Goal: Information Seeking & Learning: Learn about a topic

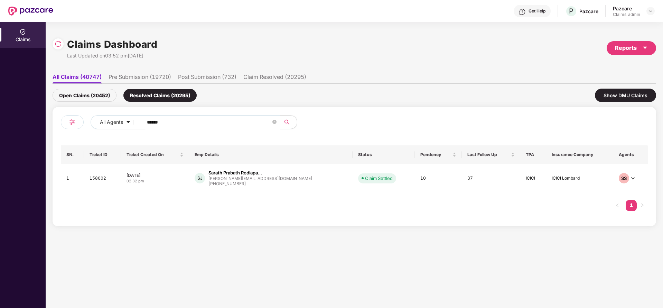
drag, startPoint x: 179, startPoint y: 123, endPoint x: 120, endPoint y: 139, distance: 61.3
click at [120, 139] on div "All Agents ****** SN. Ticket ID Ticket Created On Emp Details Status Pendency L…" at bounding box center [354, 166] width 587 height 103
paste input "text"
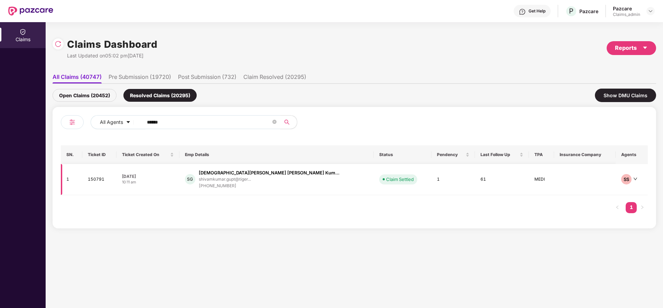
type input "******"
click at [247, 175] on div "Shivam Kumar Indra Kum..." at bounding box center [269, 172] width 141 height 7
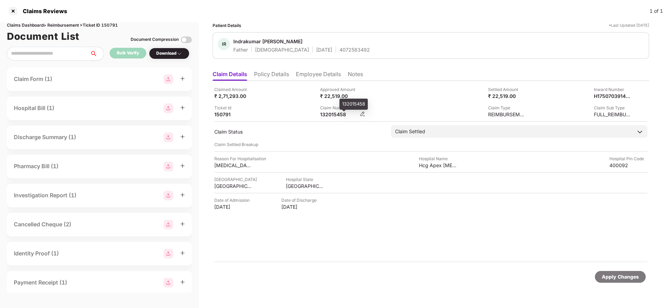
click at [333, 116] on div "132015458" at bounding box center [339, 114] width 38 height 7
copy div "132015458"
click at [9, 12] on div at bounding box center [13, 11] width 11 height 11
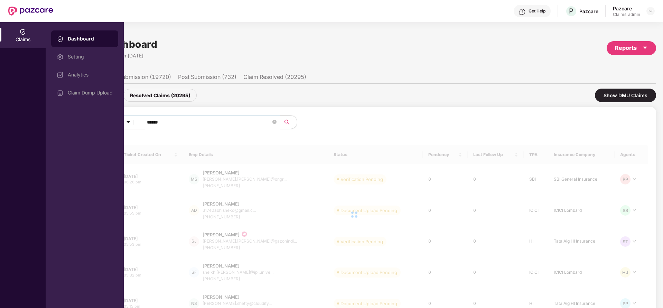
drag, startPoint x: 184, startPoint y: 123, endPoint x: 123, endPoint y: 123, distance: 60.8
click at [123, 123] on div "Claims Dashboard Setting Analytics Claim Dump Upload Claims Dashboard Last Upda…" at bounding box center [331, 165] width 663 height 286
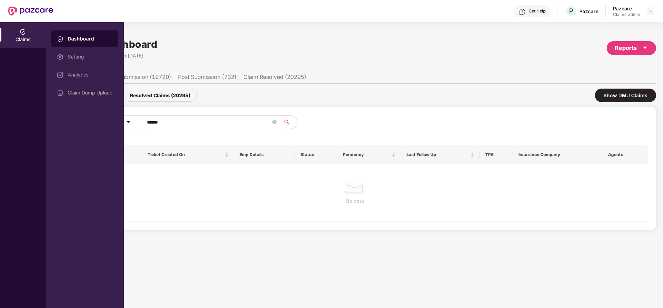
paste input "text"
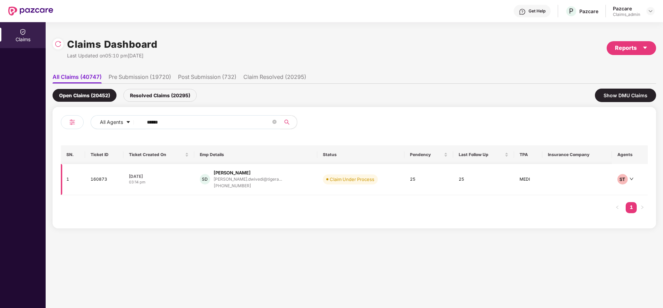
type input "******"
click at [234, 183] on div "+918007784189" at bounding box center [248, 186] width 68 height 7
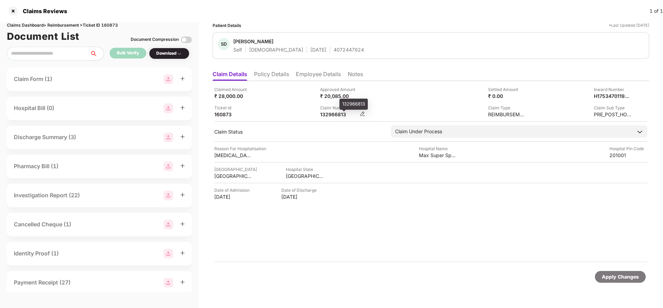
click at [333, 113] on div "132966813" at bounding box center [339, 114] width 38 height 7
copy div "132966813"
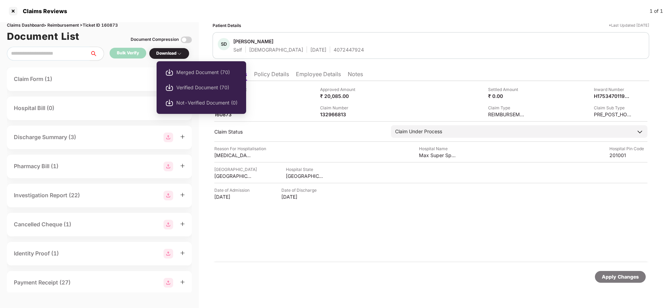
click at [173, 52] on div "Download" at bounding box center [169, 53] width 26 height 7
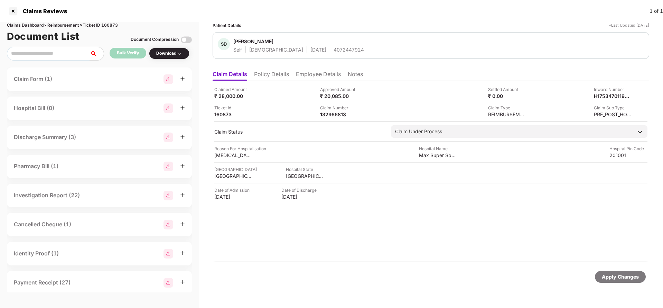
click at [173, 52] on div "Download" at bounding box center [169, 53] width 26 height 7
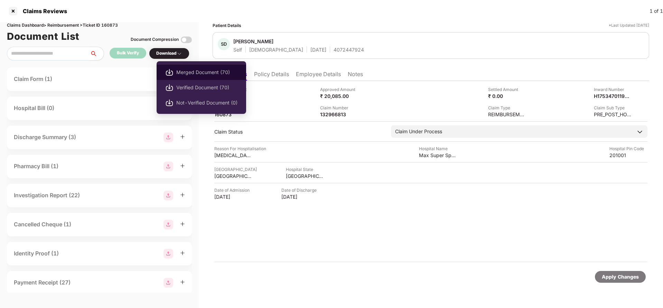
click at [184, 68] on span "Merged Document (70)" at bounding box center [206, 72] width 61 height 8
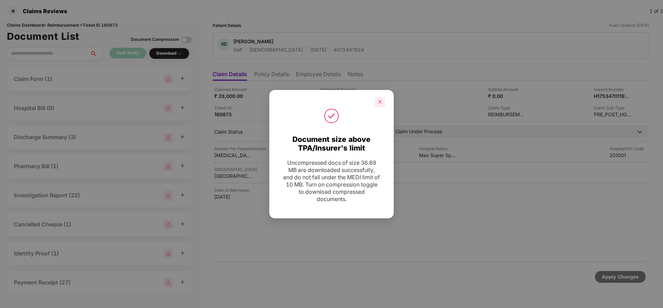
click at [380, 104] on div at bounding box center [380, 102] width 10 height 10
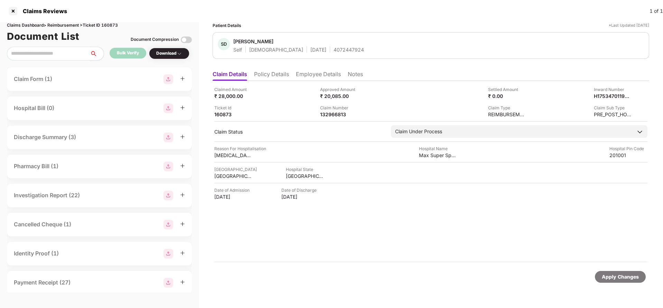
click at [86, 65] on div "Claims Dashboard > Reimbursement > Ticket ID 160873 Document List Document Comp…" at bounding box center [99, 165] width 199 height 286
click at [15, 11] on div at bounding box center [13, 11] width 11 height 11
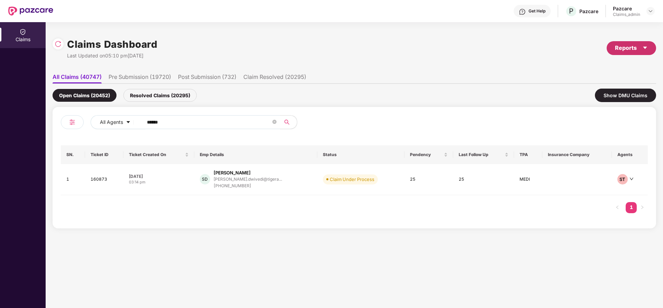
click at [635, 46] on div "Reports" at bounding box center [631, 48] width 33 height 9
click at [603, 83] on div "Claims Pendency Report" at bounding box center [602, 80] width 56 height 8
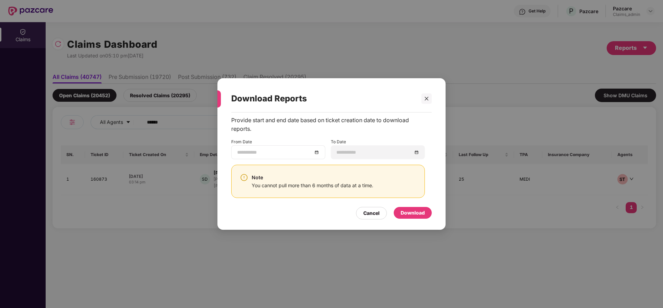
click at [320, 152] on div at bounding box center [278, 152] width 94 height 14
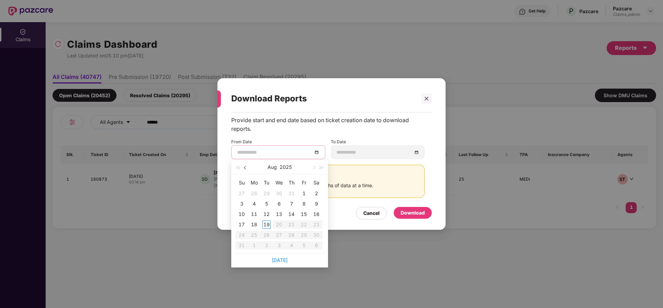
click at [244, 168] on span "button" at bounding box center [245, 167] width 3 height 3
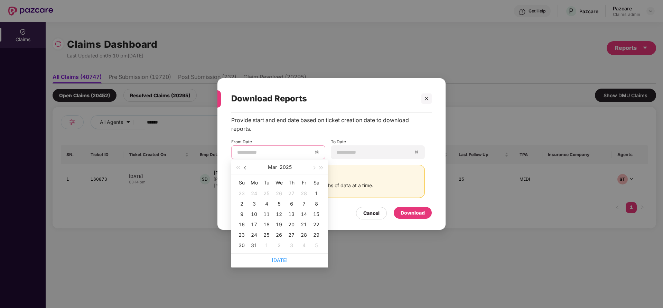
click at [244, 168] on span "button" at bounding box center [245, 167] width 3 height 3
type input "**********"
click at [293, 226] on div "20" at bounding box center [291, 224] width 8 height 8
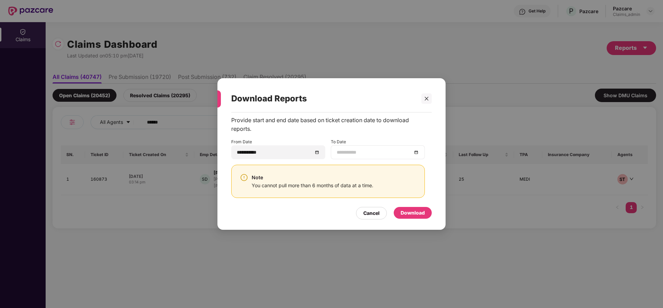
click at [415, 156] on div at bounding box center [378, 152] width 94 height 14
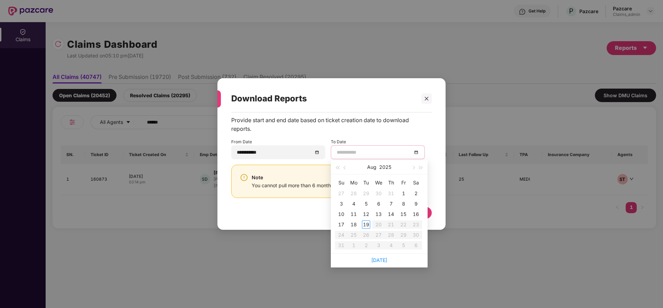
type input "**********"
click at [365, 226] on div "19" at bounding box center [366, 224] width 8 height 8
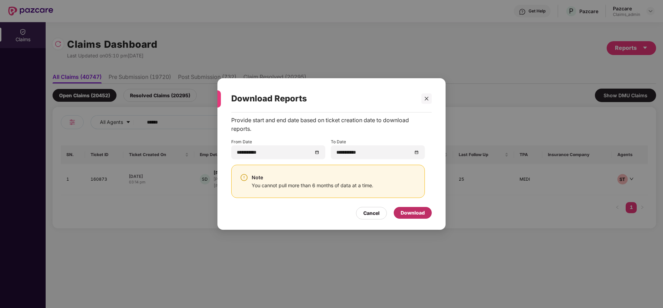
click at [414, 214] on div "Download" at bounding box center [413, 213] width 24 height 8
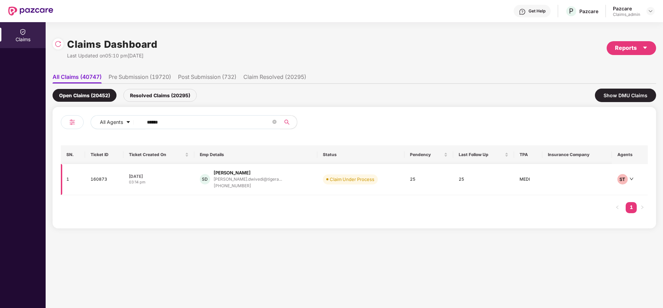
click at [371, 186] on td "Claim Under Process" at bounding box center [360, 179] width 87 height 31
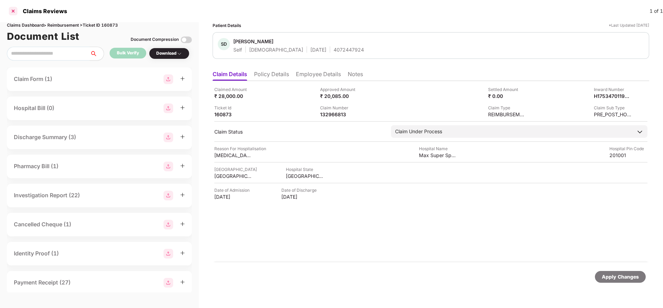
click at [12, 9] on div at bounding box center [13, 11] width 11 height 11
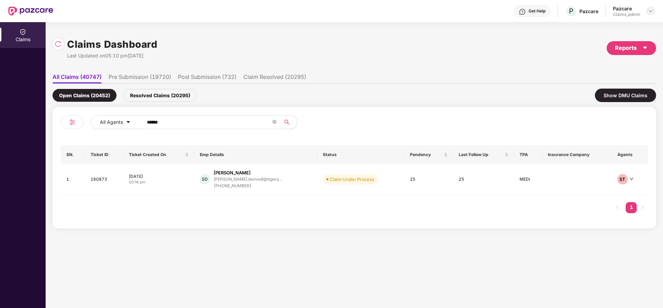
click at [653, 11] on div at bounding box center [650, 11] width 8 height 8
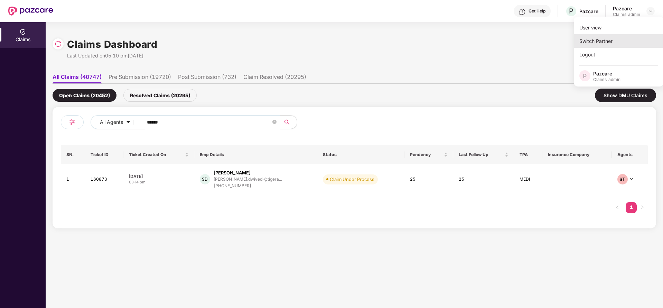
click at [614, 38] on div "Switch Partner" at bounding box center [619, 40] width 90 height 13
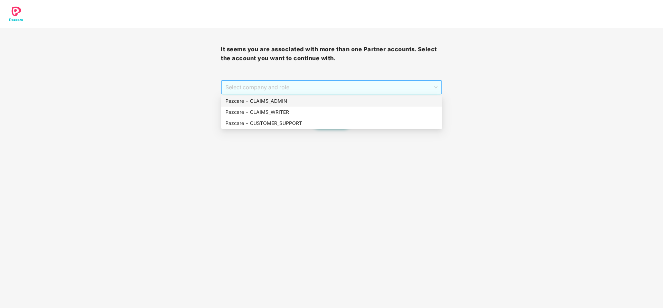
click at [368, 87] on span "Select company and role" at bounding box center [331, 87] width 212 height 13
click at [312, 127] on div "Pazcare - CUSTOMER_SUPPORT" at bounding box center [331, 123] width 213 height 8
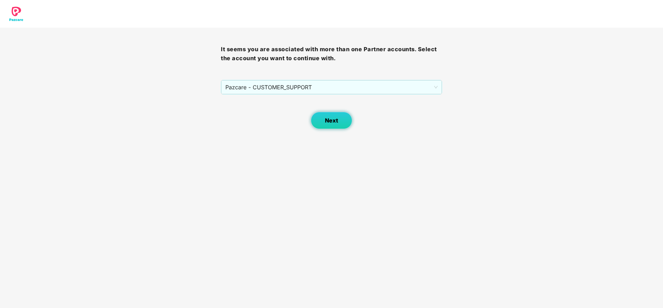
click at [337, 123] on span "Next" at bounding box center [331, 120] width 13 height 7
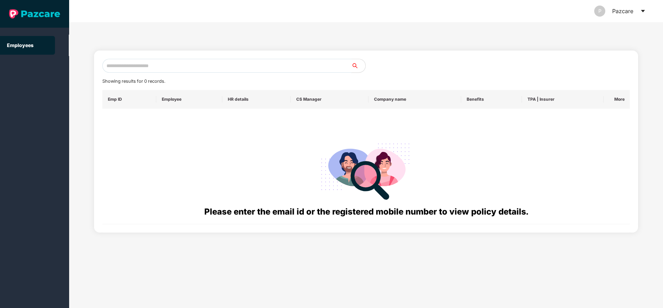
click at [271, 69] on input "text" at bounding box center [226, 66] width 249 height 14
paste input "**********"
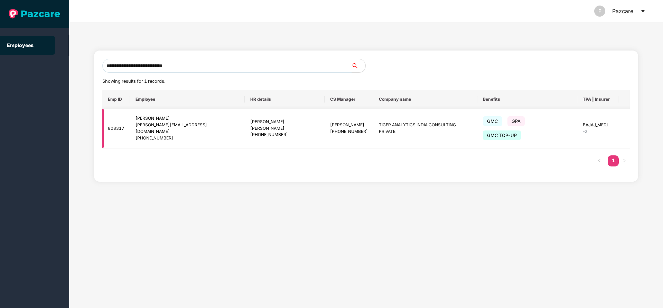
type input "**********"
click at [630, 123] on img at bounding box center [635, 128] width 10 height 10
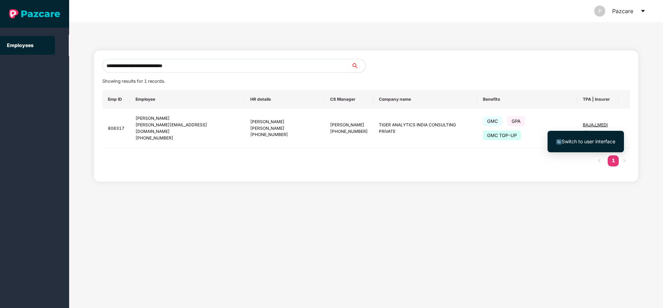
click at [597, 136] on li "Switch to user interface" at bounding box center [586, 141] width 76 height 15
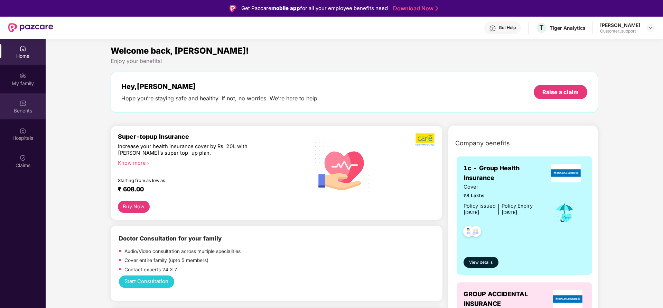
click at [22, 107] on div "Benefits" at bounding box center [23, 110] width 46 height 7
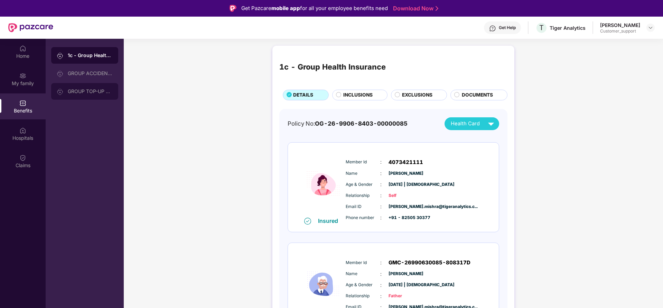
click at [80, 89] on div "GROUP TOP-UP POLICY(up)" at bounding box center [90, 91] width 45 height 6
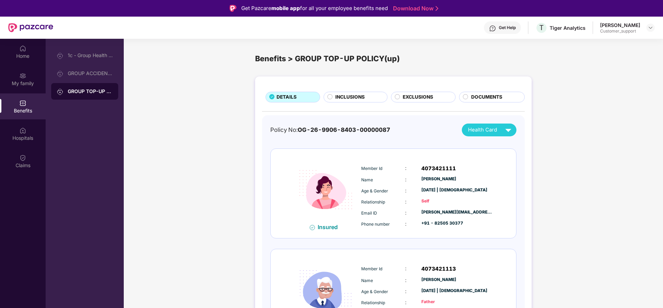
click at [371, 93] on div "INCLUSIONS" at bounding box center [356, 97] width 64 height 11
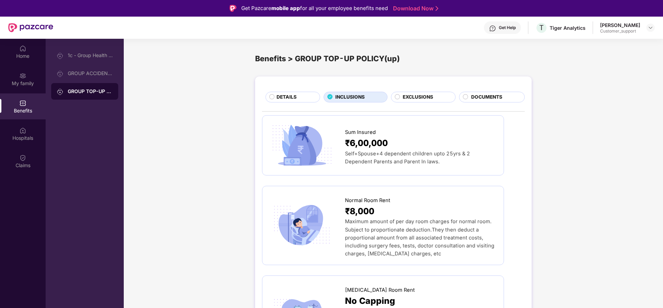
click at [424, 92] on div "EXCLUSIONS" at bounding box center [423, 97] width 65 height 11
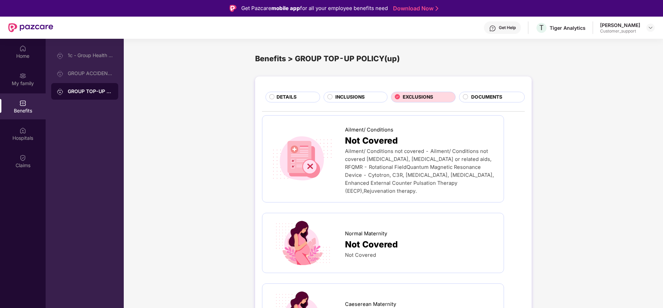
click at [360, 99] on span "INCLUSIONS" at bounding box center [349, 97] width 29 height 8
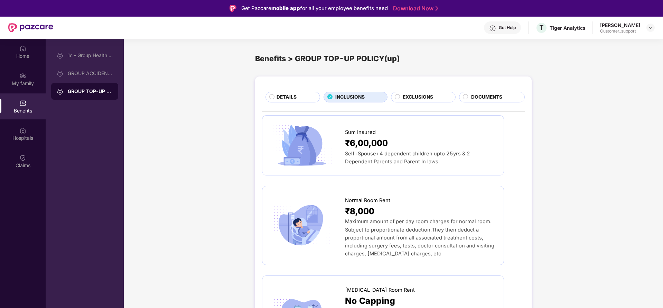
click at [420, 99] on span "EXCLUSIONS" at bounding box center [418, 97] width 30 height 8
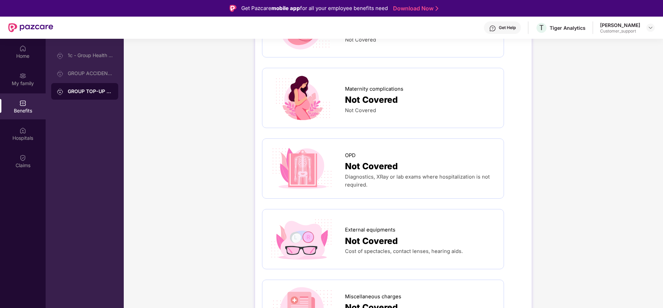
scroll to position [436, 0]
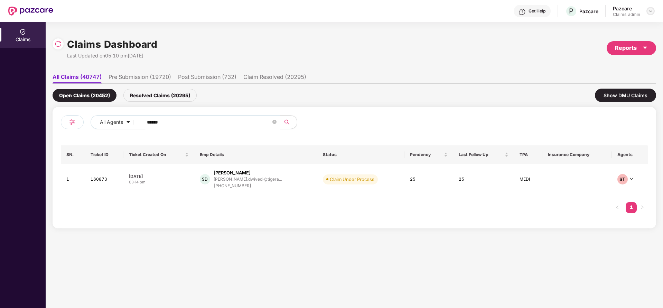
click at [649, 13] on img at bounding box center [651, 11] width 6 height 6
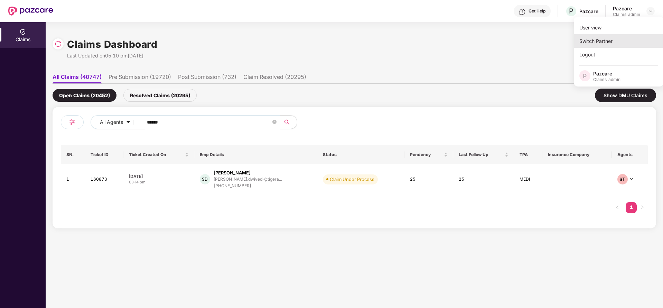
click at [611, 43] on div "Switch Partner" at bounding box center [619, 40] width 90 height 13
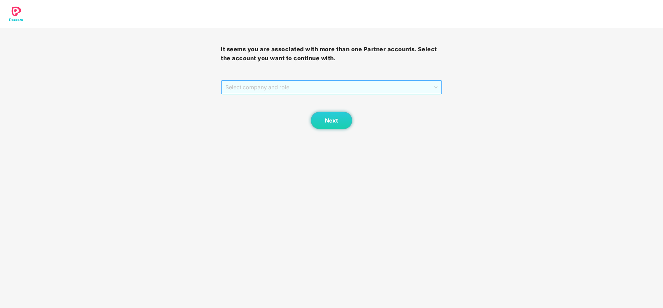
click at [325, 88] on span "Select company and role" at bounding box center [331, 87] width 212 height 13
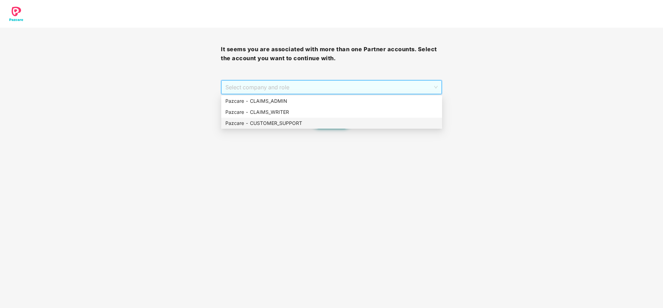
click at [303, 126] on div "Pazcare - CUSTOMER_SUPPORT" at bounding box center [331, 123] width 213 height 8
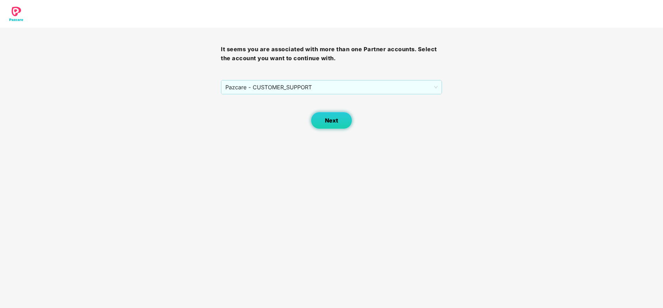
click at [337, 120] on span "Next" at bounding box center [331, 120] width 13 height 7
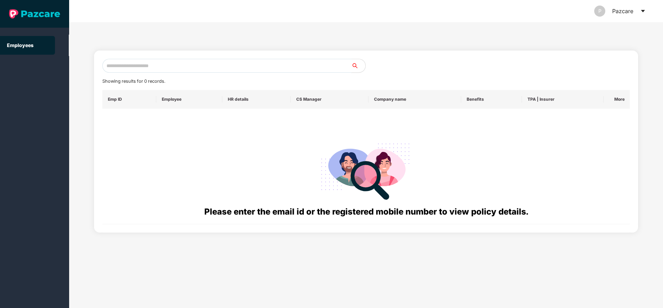
click at [230, 60] on input "text" at bounding box center [226, 66] width 249 height 14
paste input "**********"
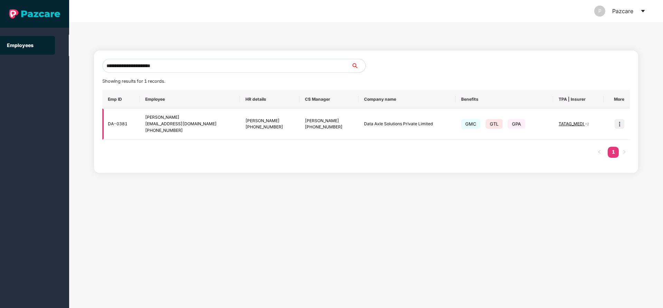
type input "**********"
click at [619, 124] on img at bounding box center [620, 124] width 10 height 10
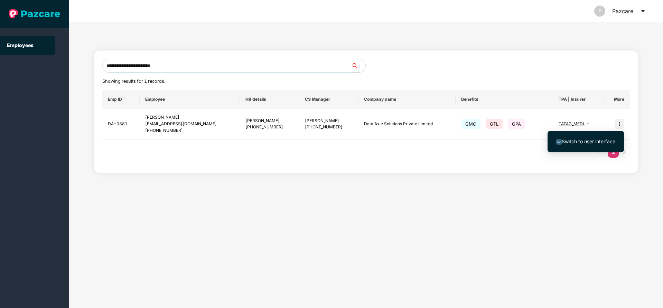
click at [583, 138] on span "Switch to user interface" at bounding box center [589, 141] width 54 height 6
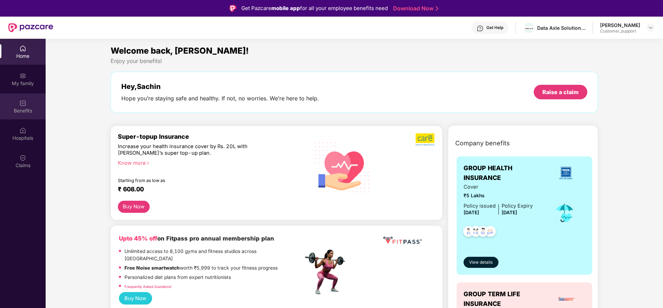
click at [21, 117] on div "Benefits" at bounding box center [23, 106] width 46 height 26
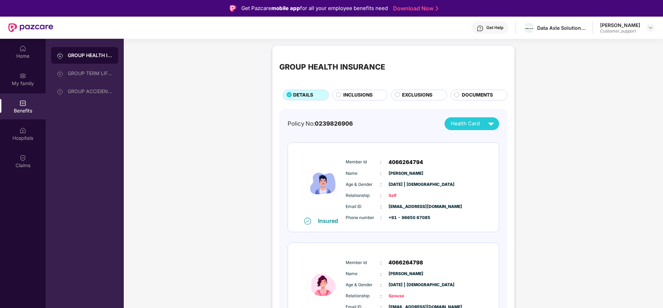
click at [406, 92] on span "EXCLUSIONS" at bounding box center [417, 95] width 30 height 8
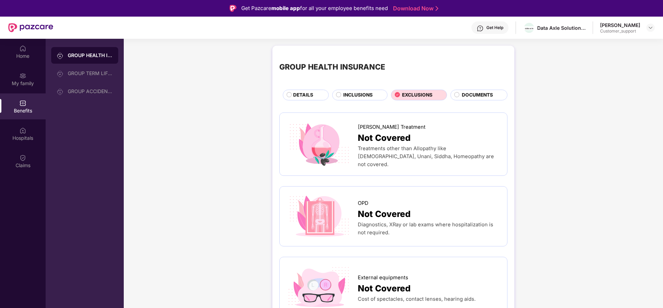
click at [346, 100] on div "INCLUSIONS" at bounding box center [359, 95] width 55 height 11
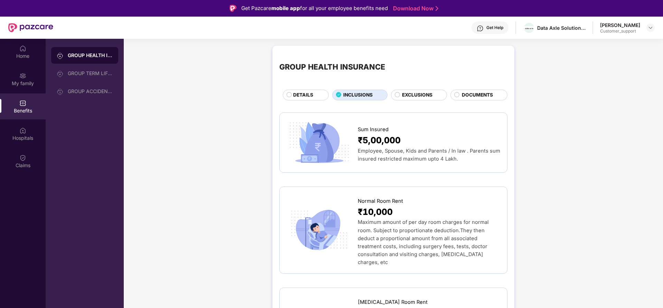
click at [476, 97] on span "DOCUMENTS" at bounding box center [477, 95] width 31 height 8
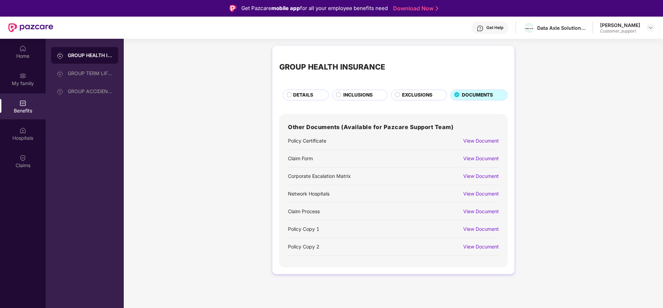
click at [468, 143] on div "View Document" at bounding box center [481, 141] width 36 height 8
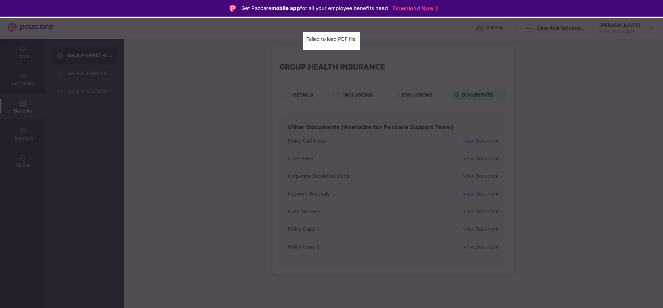
click at [610, 71] on div "Policy Certificate Failed to load PDF file." at bounding box center [331, 154] width 663 height 308
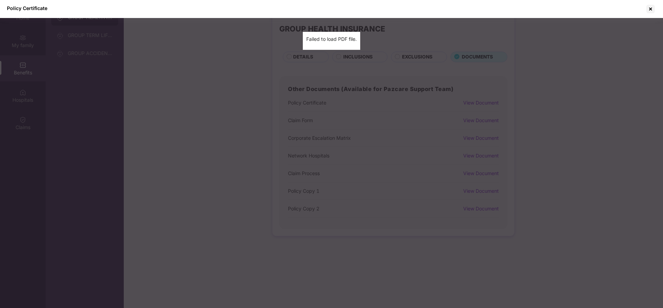
scroll to position [39, 0]
click at [652, 5] on div at bounding box center [650, 8] width 11 height 11
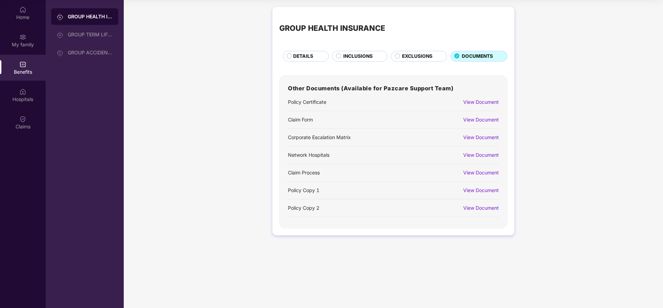
click at [477, 190] on div "View Document" at bounding box center [481, 190] width 36 height 8
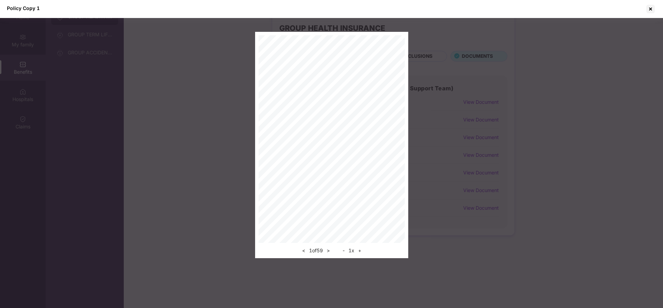
click at [360, 252] on button "+" at bounding box center [359, 250] width 7 height 8
click at [360, 252] on div "< 1 of 59 > - 1 x +" at bounding box center [332, 249] width 146 height 12
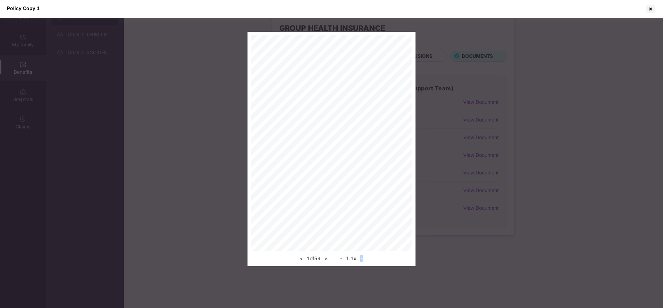
click at [360, 252] on div "< 1 of 59 > - 1.1 x +" at bounding box center [331, 257] width 161 height 12
drag, startPoint x: 360, startPoint y: 252, endPoint x: 365, endPoint y: 256, distance: 6.8
click at [365, 256] on div "< 1 of 59 > - 1.1 x +" at bounding box center [331, 257] width 161 height 12
click at [365, 256] on button "+" at bounding box center [361, 258] width 7 height 8
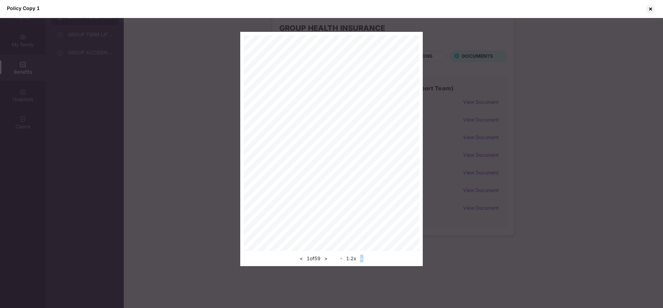
click at [365, 256] on button "+" at bounding box center [361, 258] width 7 height 8
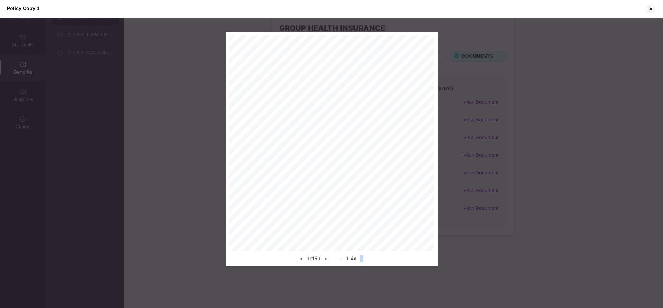
click at [365, 256] on button "+" at bounding box center [361, 258] width 7 height 8
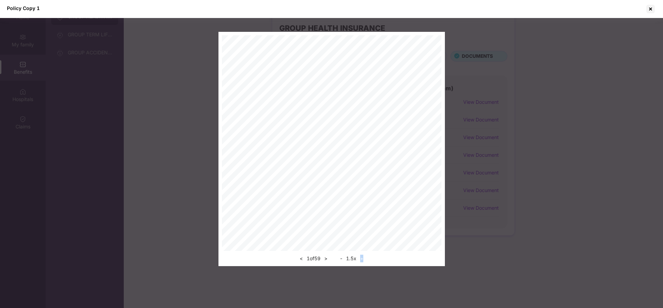
click at [365, 256] on button "+" at bounding box center [361, 258] width 7 height 8
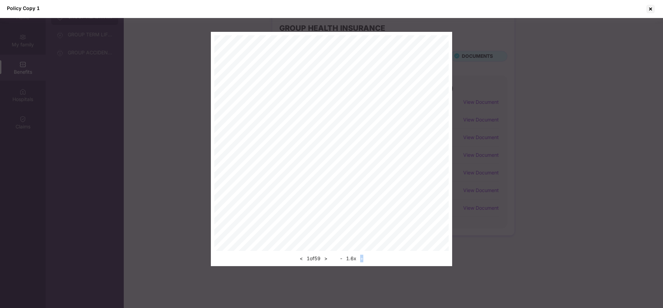
click at [446, 159] on div "< 1 of 59 > - 1.6 x +" at bounding box center [331, 149] width 241 height 234
drag, startPoint x: 365, startPoint y: 256, endPoint x: 457, endPoint y: 207, distance: 104.5
click at [457, 207] on div "< 1 of 59 > - 1.6 x +" at bounding box center [331, 149] width 663 height 234
click at [328, 258] on button ">" at bounding box center [325, 258] width 7 height 8
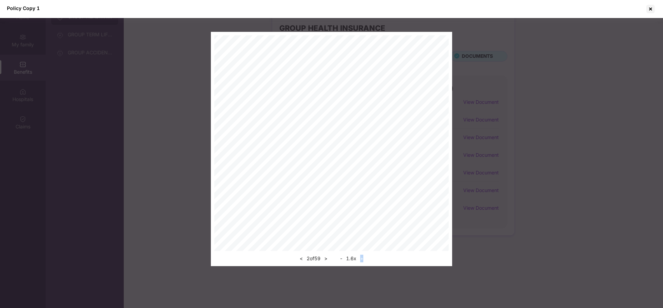
click at [364, 256] on button "+" at bounding box center [361, 258] width 7 height 8
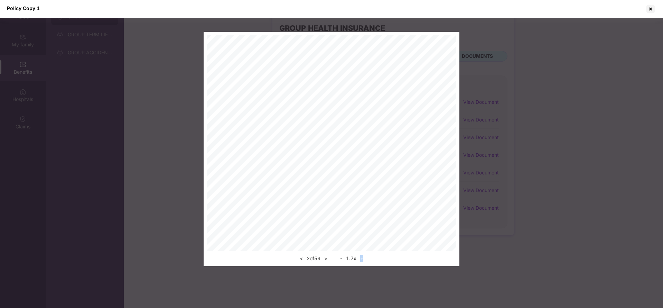
click at [364, 256] on button "+" at bounding box center [361, 258] width 7 height 8
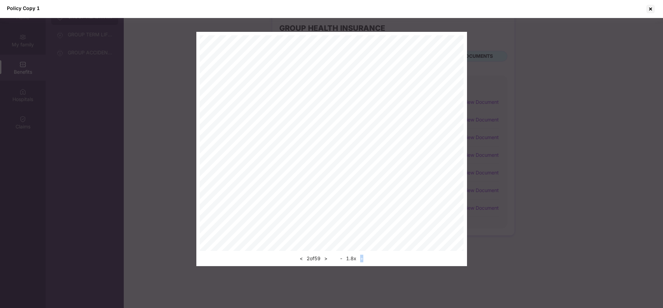
click at [328, 260] on button ">" at bounding box center [325, 258] width 7 height 8
click at [328, 258] on button ">" at bounding box center [325, 258] width 7 height 8
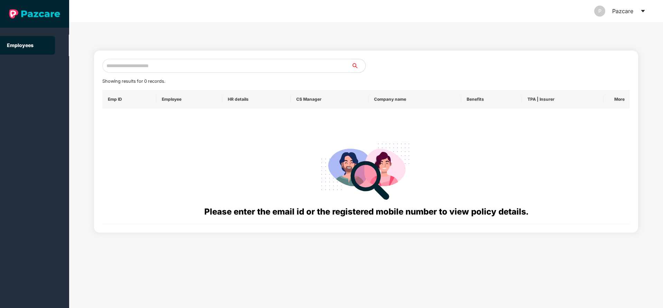
click at [643, 13] on icon "caret-down" at bounding box center [643, 11] width 6 height 6
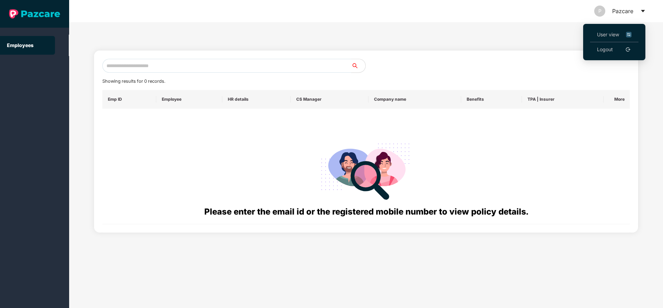
click at [599, 40] on li "User view" at bounding box center [614, 34] width 48 height 15
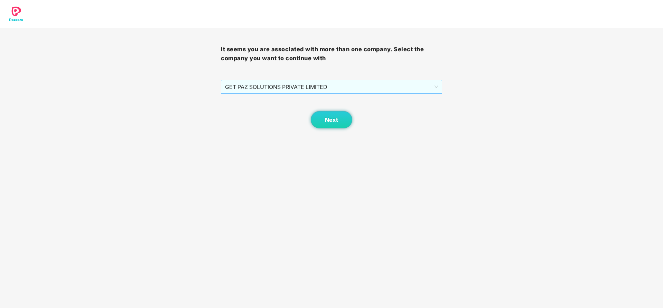
click at [334, 85] on span "GET PAZ SOLUTIONS PRIVATE LIMITED" at bounding box center [331, 86] width 213 height 13
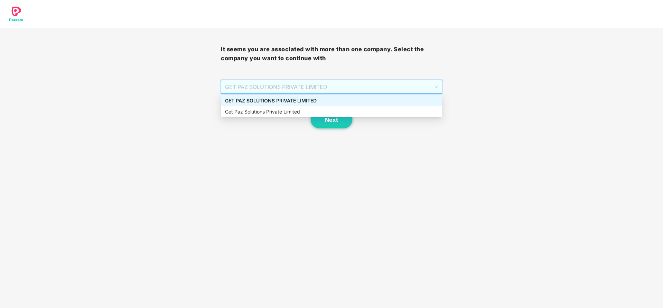
click at [314, 102] on div "GET PAZ SOLUTIONS PRIVATE LIMITED" at bounding box center [331, 101] width 213 height 8
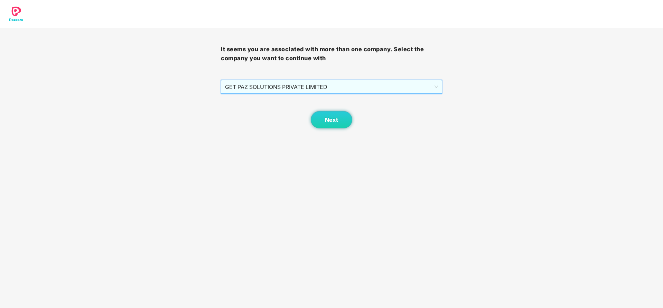
click at [311, 87] on span "GET PAZ SOLUTIONS PRIVATE LIMITED" at bounding box center [331, 86] width 213 height 13
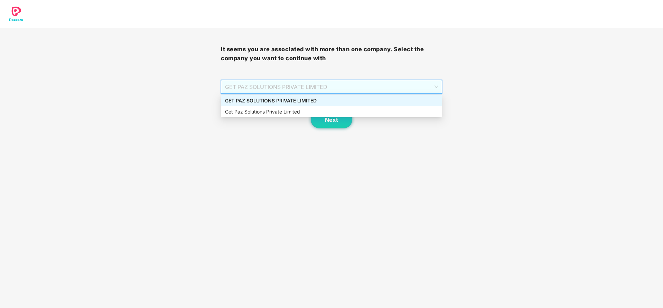
click at [291, 97] on div "GET PAZ SOLUTIONS PRIVATE LIMITED" at bounding box center [331, 101] width 213 height 8
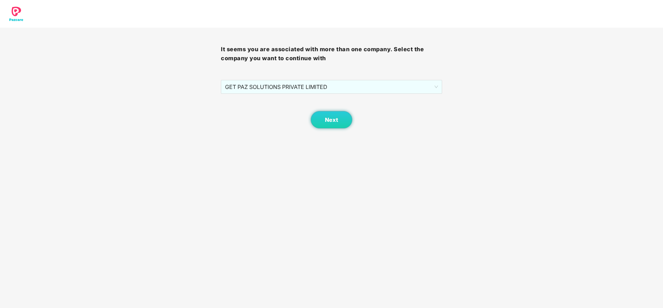
click at [515, 118] on div "It seems you are associated with more than one company. Select the company you …" at bounding box center [331, 64] width 663 height 128
click at [324, 86] on span "GET PAZ SOLUTIONS PRIVATE LIMITED" at bounding box center [331, 86] width 213 height 13
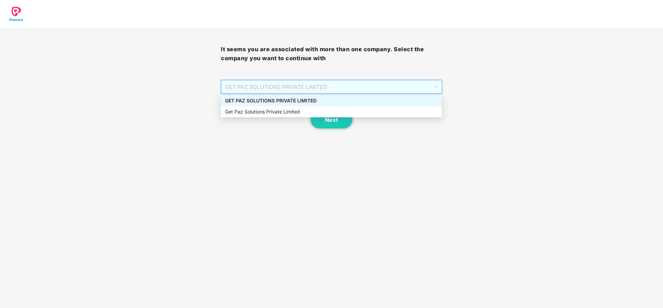
click at [303, 104] on div "GET PAZ SOLUTIONS PRIVATE LIMITED" at bounding box center [331, 101] width 213 height 8
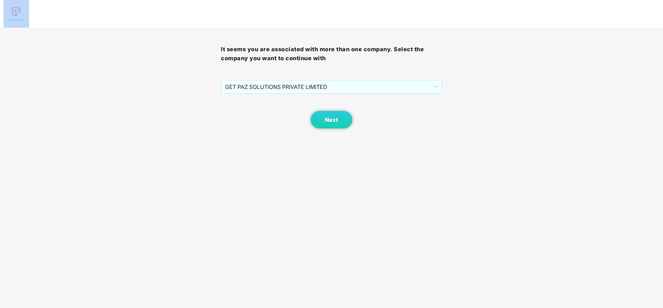
drag, startPoint x: 549, startPoint y: 97, endPoint x: 137, endPoint y: -5, distance: 425.0
click at [137, 0] on html "It seems you are associated with more than one company. Select the company you …" at bounding box center [331, 154] width 663 height 308
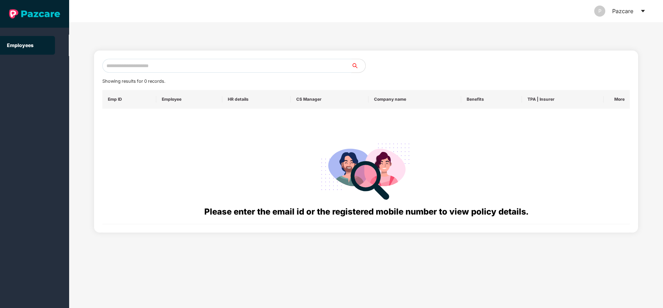
click at [197, 61] on input "text" at bounding box center [226, 66] width 249 height 14
paste input "**********"
drag, startPoint x: 176, startPoint y: 65, endPoint x: 76, endPoint y: 62, distance: 100.7
click at [76, 62] on div "**********" at bounding box center [366, 165] width 594 height 286
paste input "text"
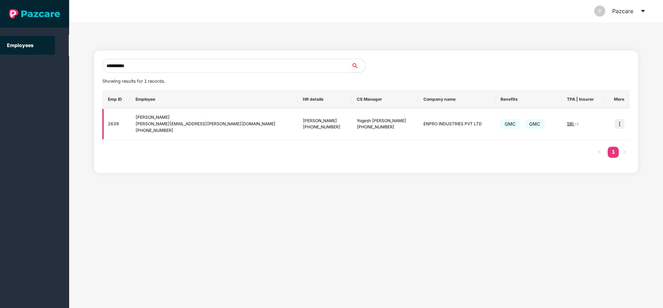
type input "**********"
click at [619, 126] on img at bounding box center [620, 124] width 10 height 10
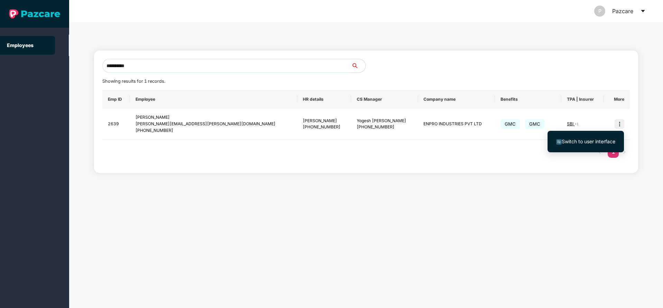
click at [587, 146] on li "Switch to user interface" at bounding box center [586, 141] width 76 height 15
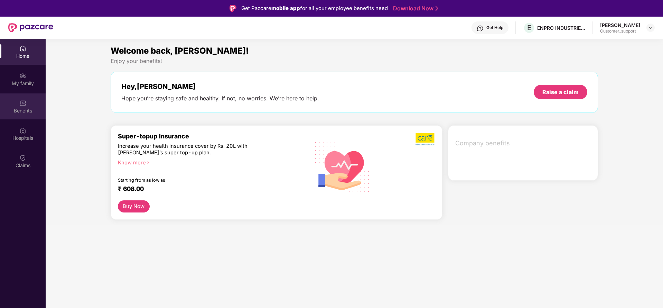
click at [19, 109] on div "Benefits" at bounding box center [23, 110] width 46 height 7
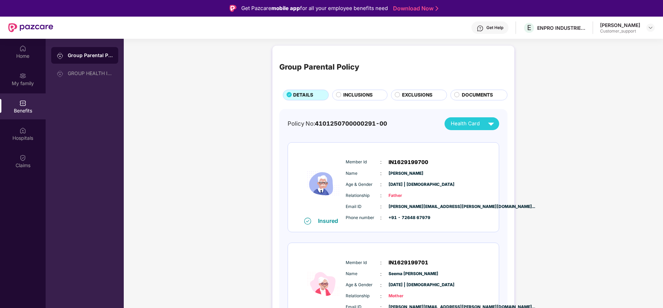
click at [358, 97] on span "INCLUSIONS" at bounding box center [357, 95] width 29 height 8
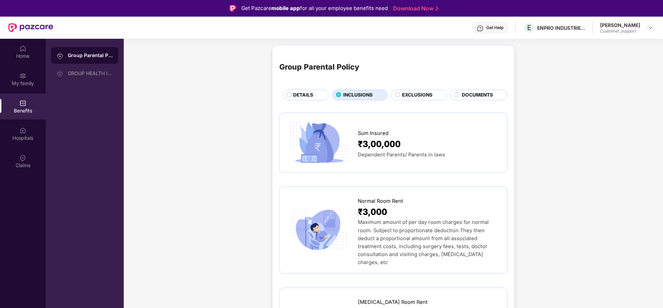
click at [310, 89] on div "Group Parental Policy DETAILS INCLUSIONS EXCLUSIONS DOCUMENTS" at bounding box center [393, 77] width 228 height 48
drag, startPoint x: 310, startPoint y: 89, endPoint x: 310, endPoint y: 95, distance: 5.9
click at [310, 95] on div "Group Parental Policy DETAILS INCLUSIONS EXCLUSIONS DOCUMENTS" at bounding box center [393, 77] width 228 height 48
click at [310, 95] on span "DETAILS" at bounding box center [303, 95] width 20 height 8
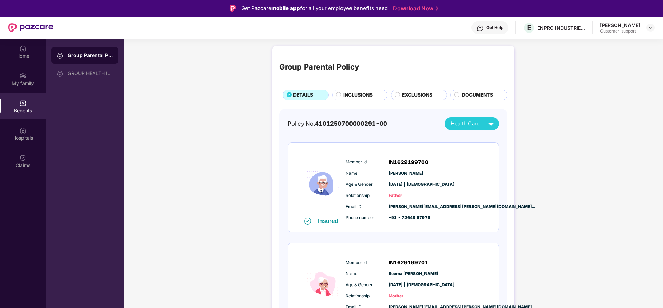
click at [620, 126] on div "Group Parental Policy DETAILS INCLUSIONS EXCLUSIONS DOCUMENTS Policy No: 410125…" at bounding box center [393, 208] width 539 height 333
click at [98, 73] on div "GROUP HEALTH INSURANCE" at bounding box center [90, 74] width 45 height 6
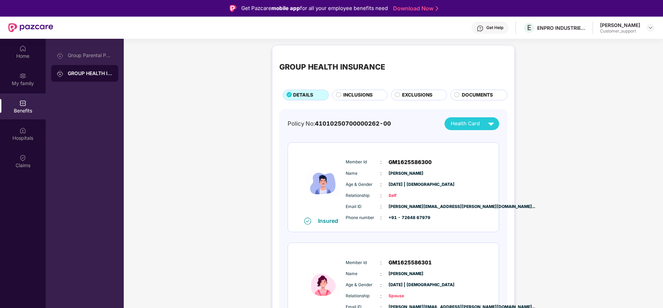
click at [601, 156] on div "GROUP HEALTH INSURANCE DETAILS INCLUSIONS EXCLUSIONS DOCUMENTS Policy No: 41010…" at bounding box center [393, 208] width 539 height 333
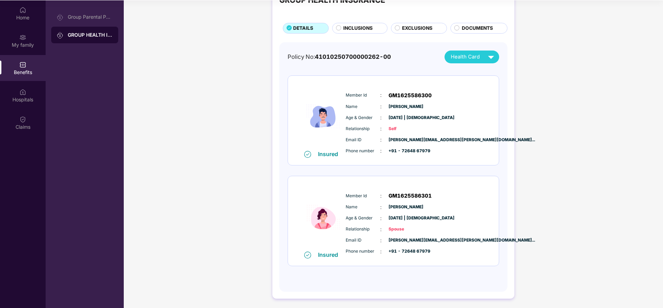
scroll to position [29, 0]
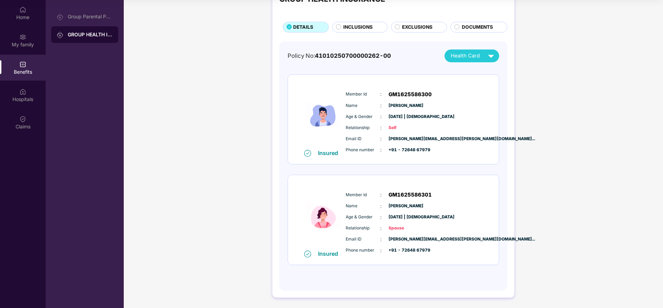
click at [357, 24] on span "INCLUSIONS" at bounding box center [357, 28] width 29 height 8
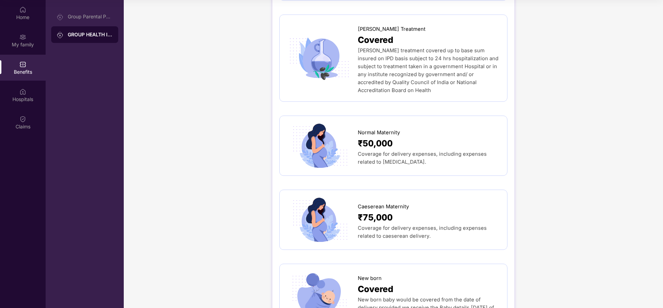
scroll to position [734, 0]
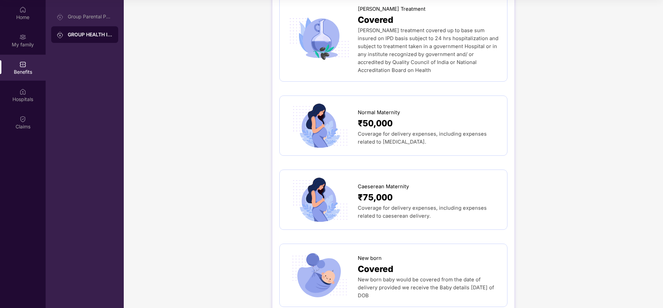
drag, startPoint x: 356, startPoint y: 86, endPoint x: 435, endPoint y: 119, distance: 86.0
click at [435, 119] on div "Normal Maternity ₹50,000 Coverage for delivery expenses, including expenses rel…" at bounding box center [394, 126] width 214 height 46
copy div "Normal Maternity ₹50,000 Coverage for delivery expenses, including expenses rel…"
